Goal: Use online tool/utility: Utilize a website feature to perform a specific function

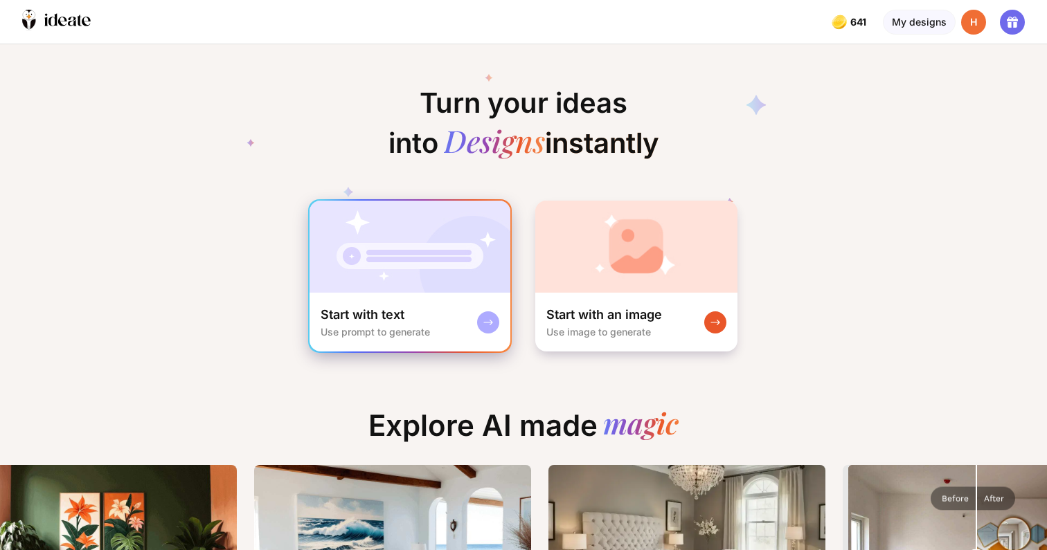
click at [446, 310] on div "Start with text Use prompt to generate" at bounding box center [409, 322] width 201 height 59
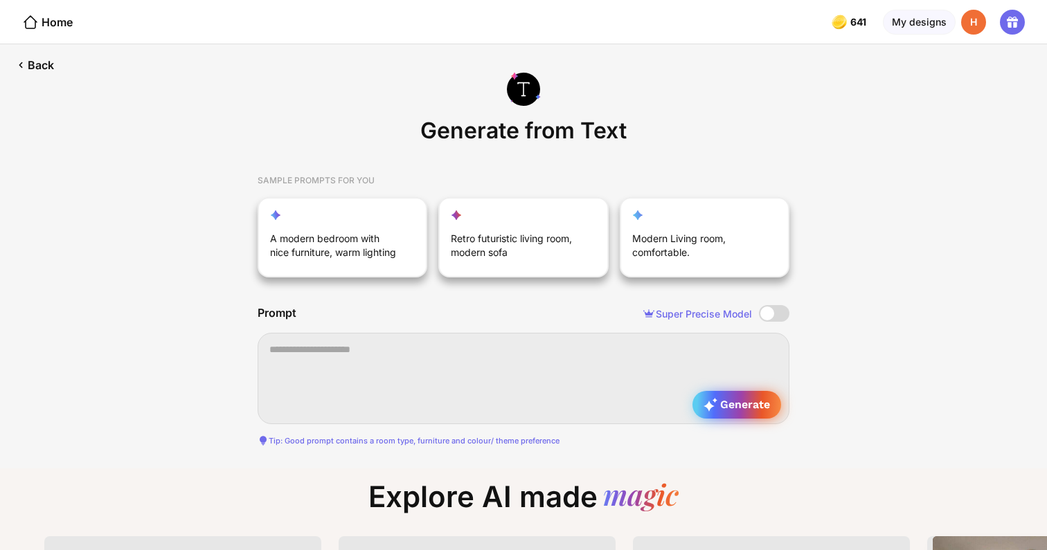
click at [721, 406] on span "Generate" at bounding box center [736, 405] width 66 height 14
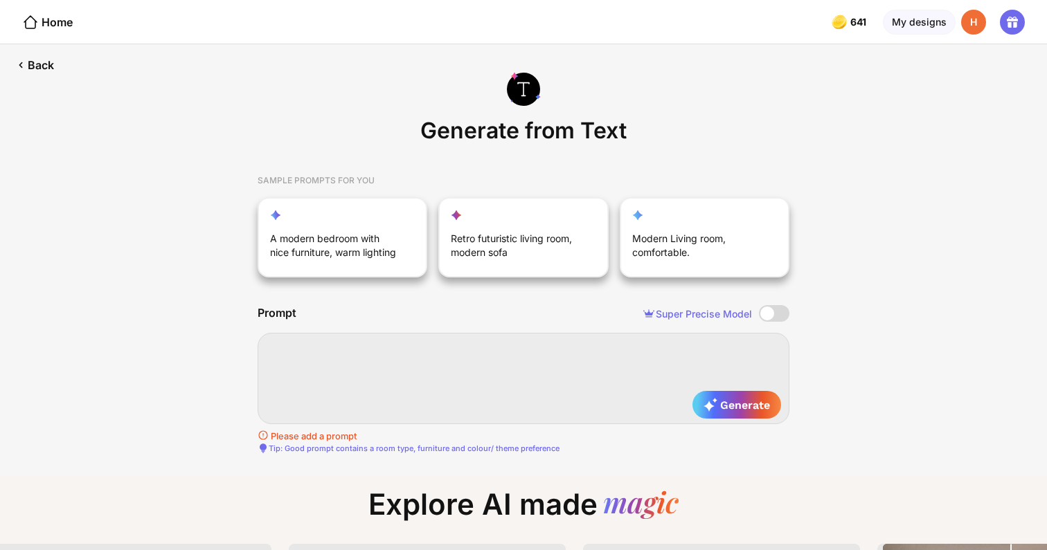
click at [565, 367] on textarea at bounding box center [523, 378] width 532 height 91
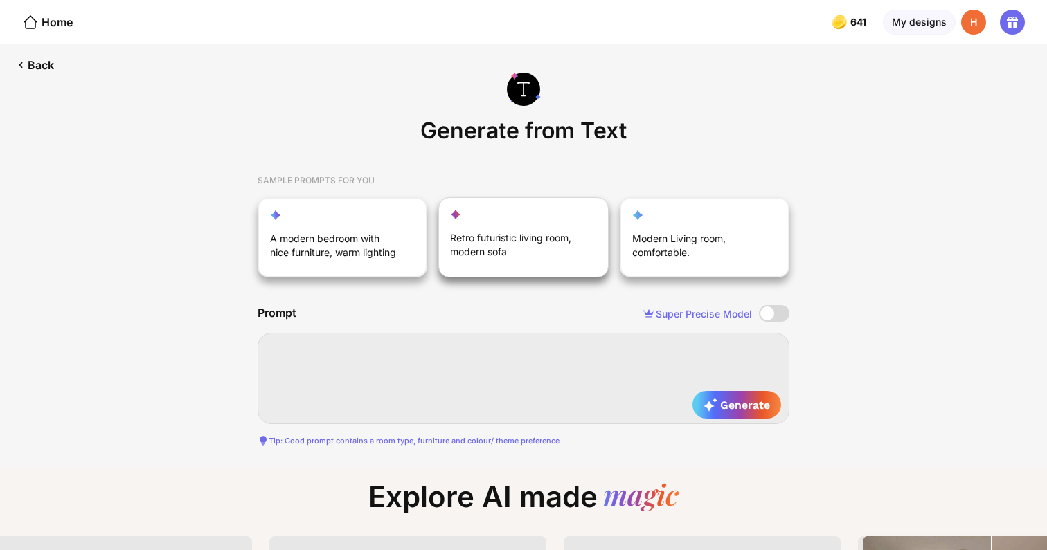
click at [620, 225] on div "Retro futuristic living room, modern sofa" at bounding box center [705, 237] width 170 height 80
type textarea "**********"
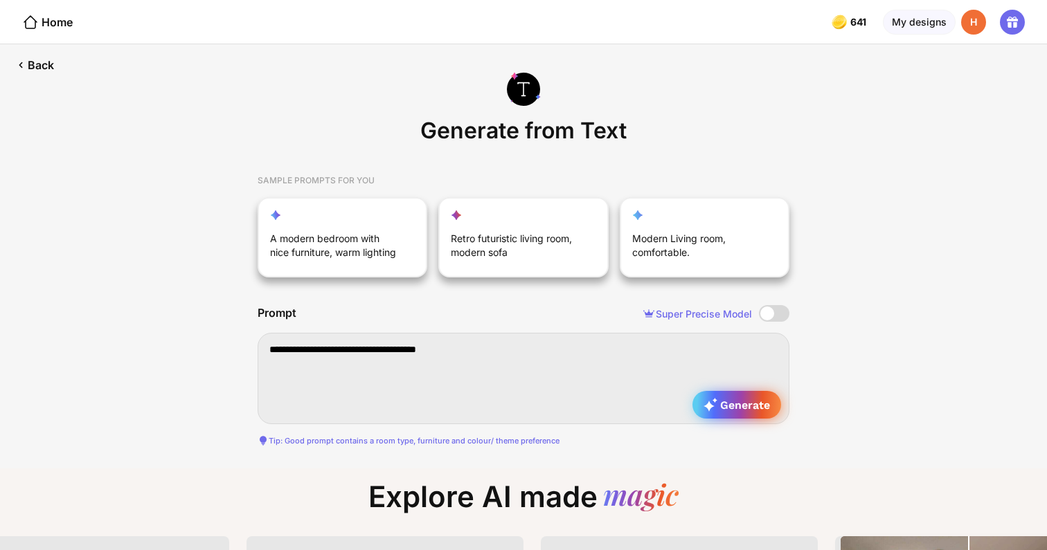
click at [709, 412] on div "Generate" at bounding box center [736, 405] width 89 height 28
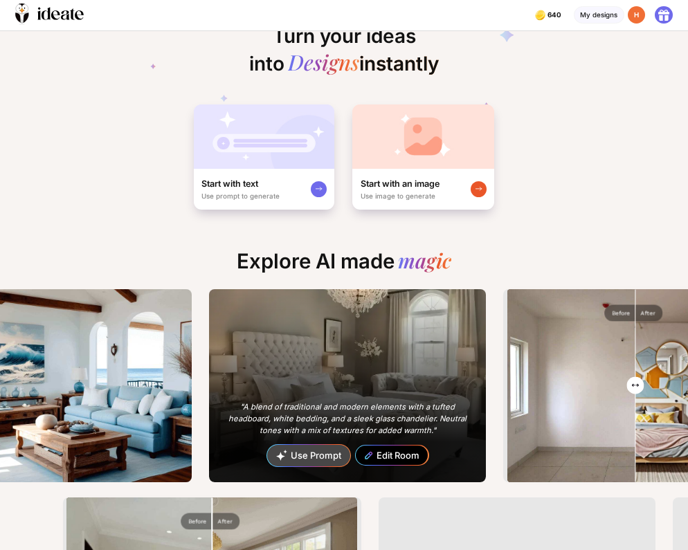
scroll to position [0, 524]
